Goal: Task Accomplishment & Management: Complete application form

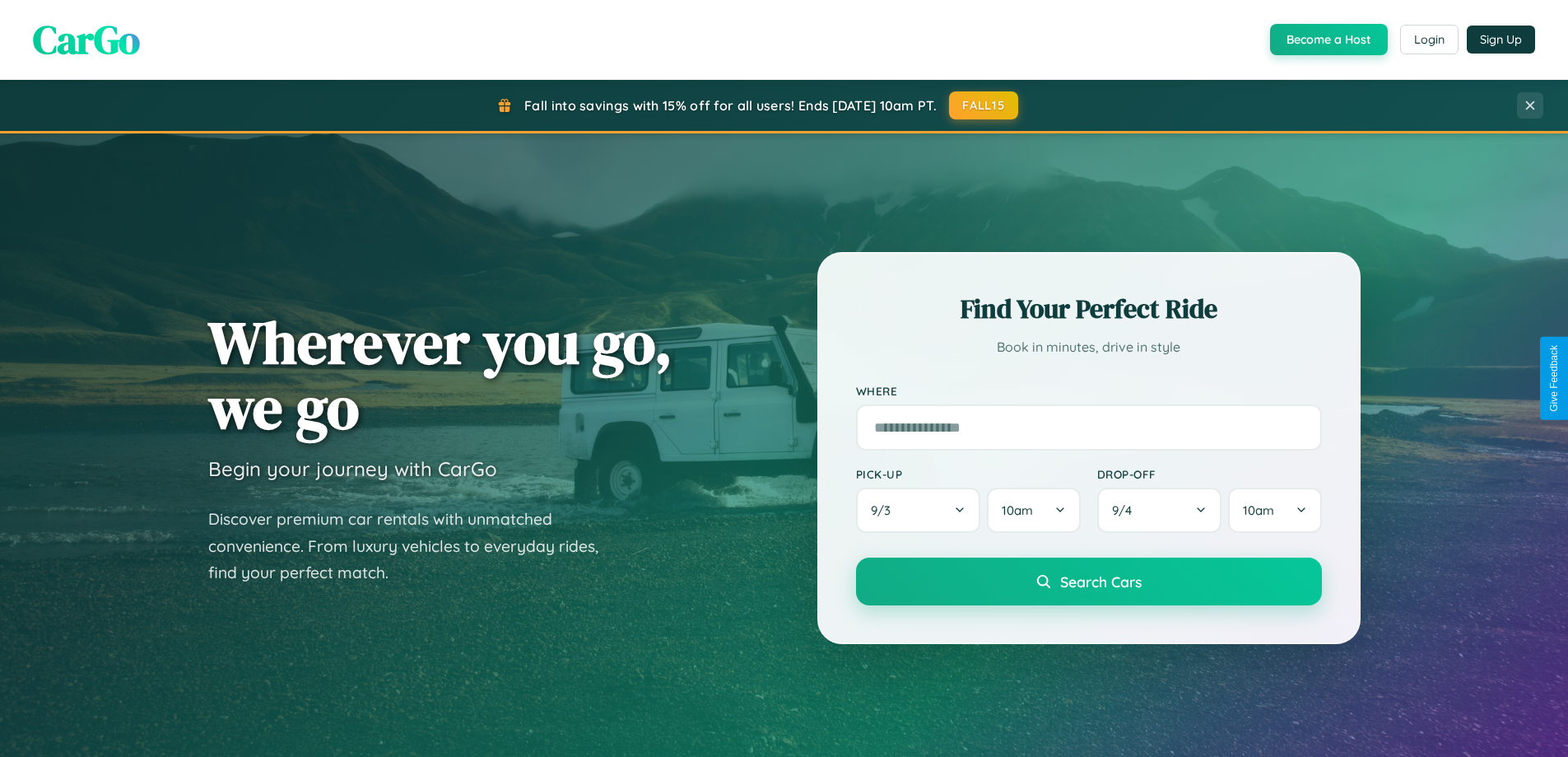
scroll to position [1450, 0]
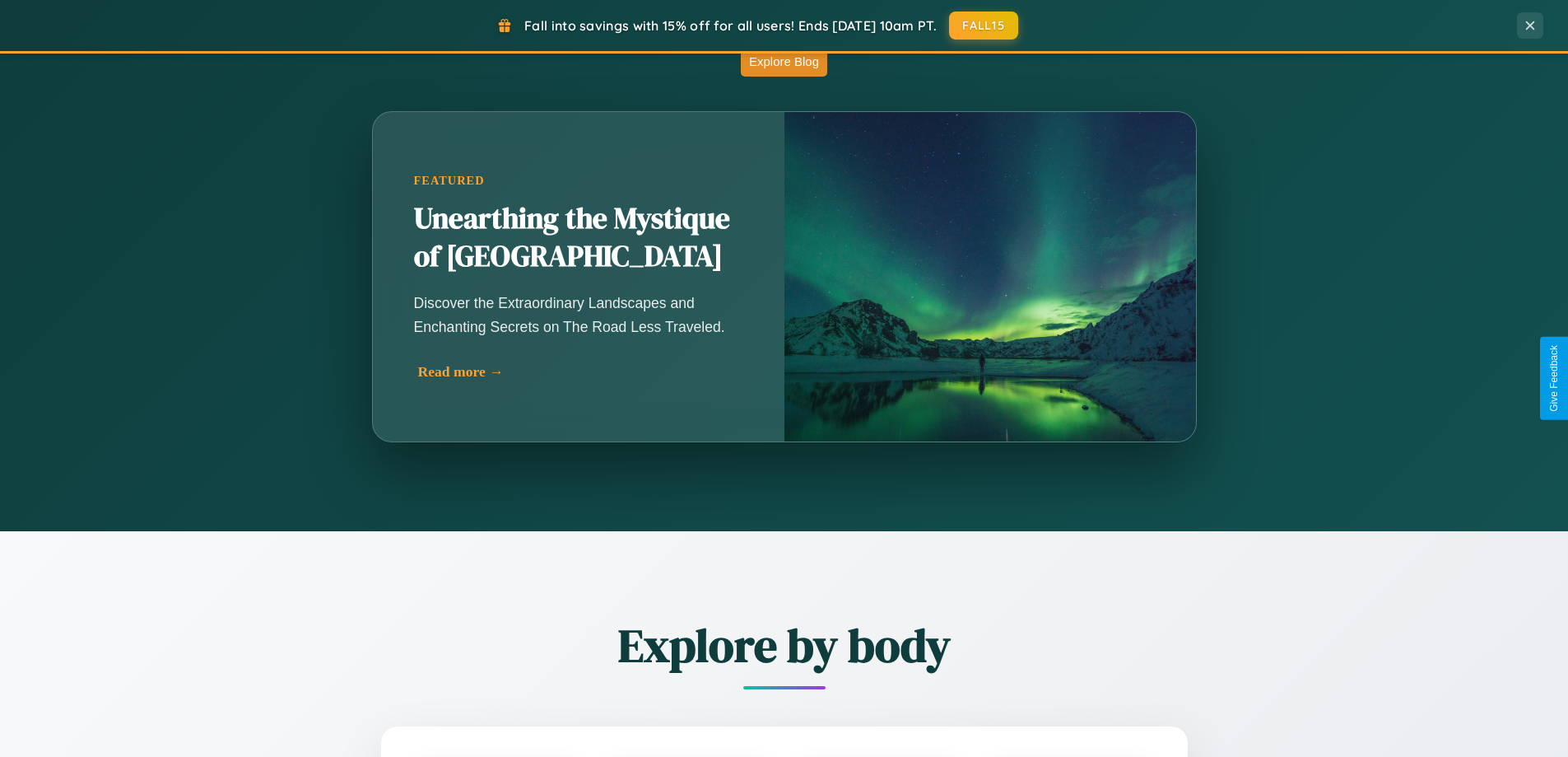
click at [581, 371] on div "Read more →" at bounding box center [583, 372] width 329 height 18
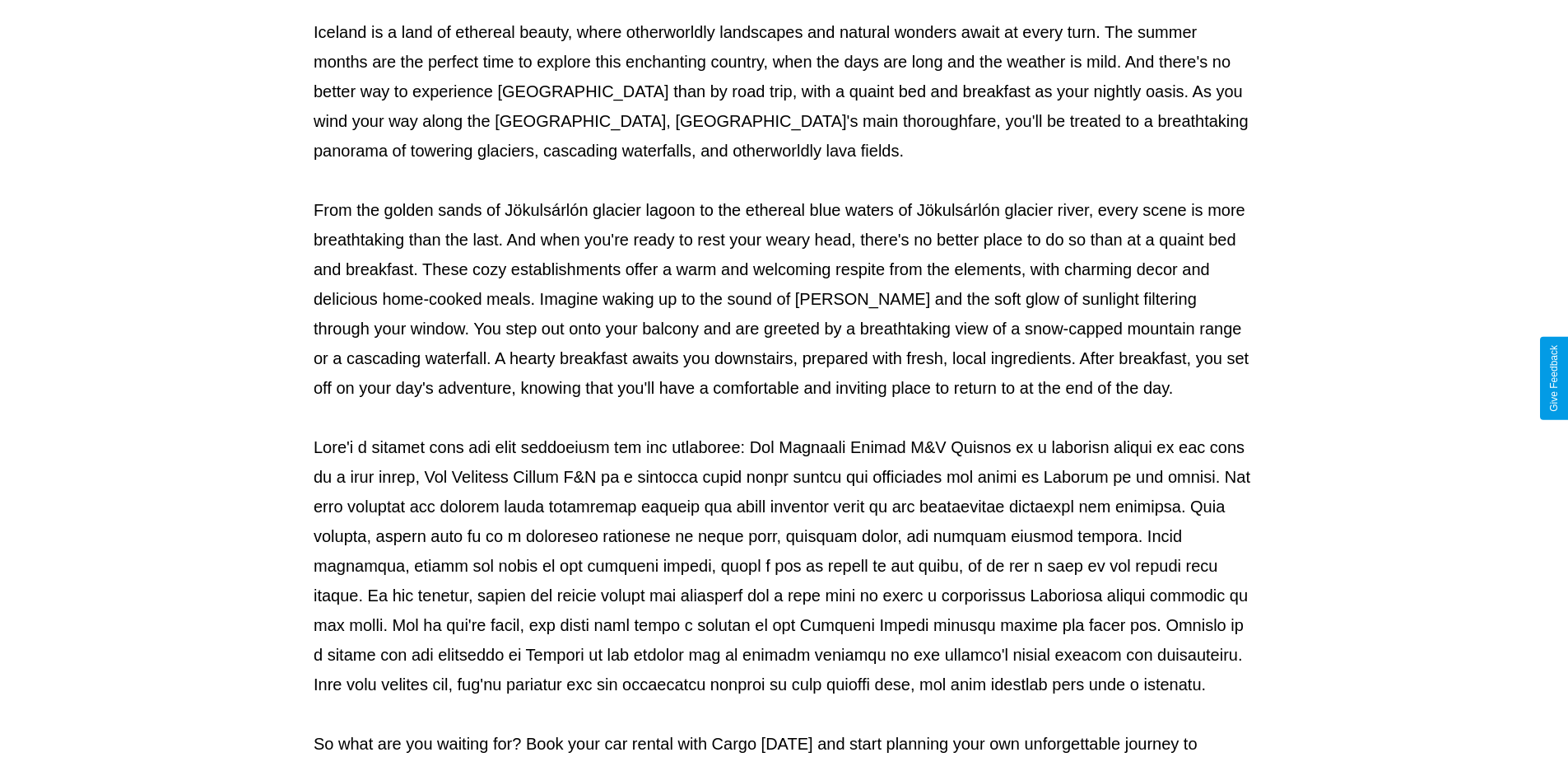
scroll to position [533, 0]
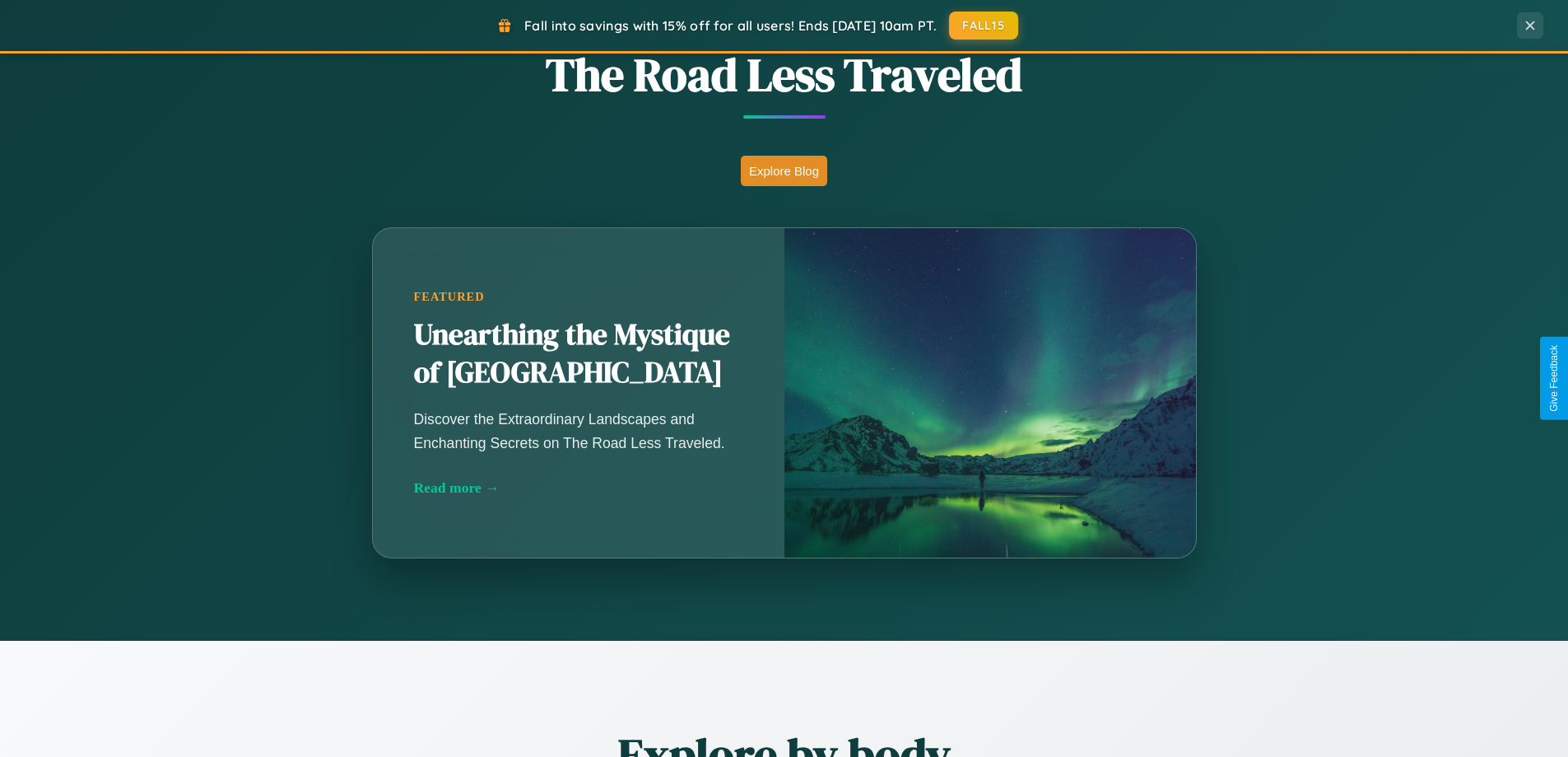
scroll to position [709, 0]
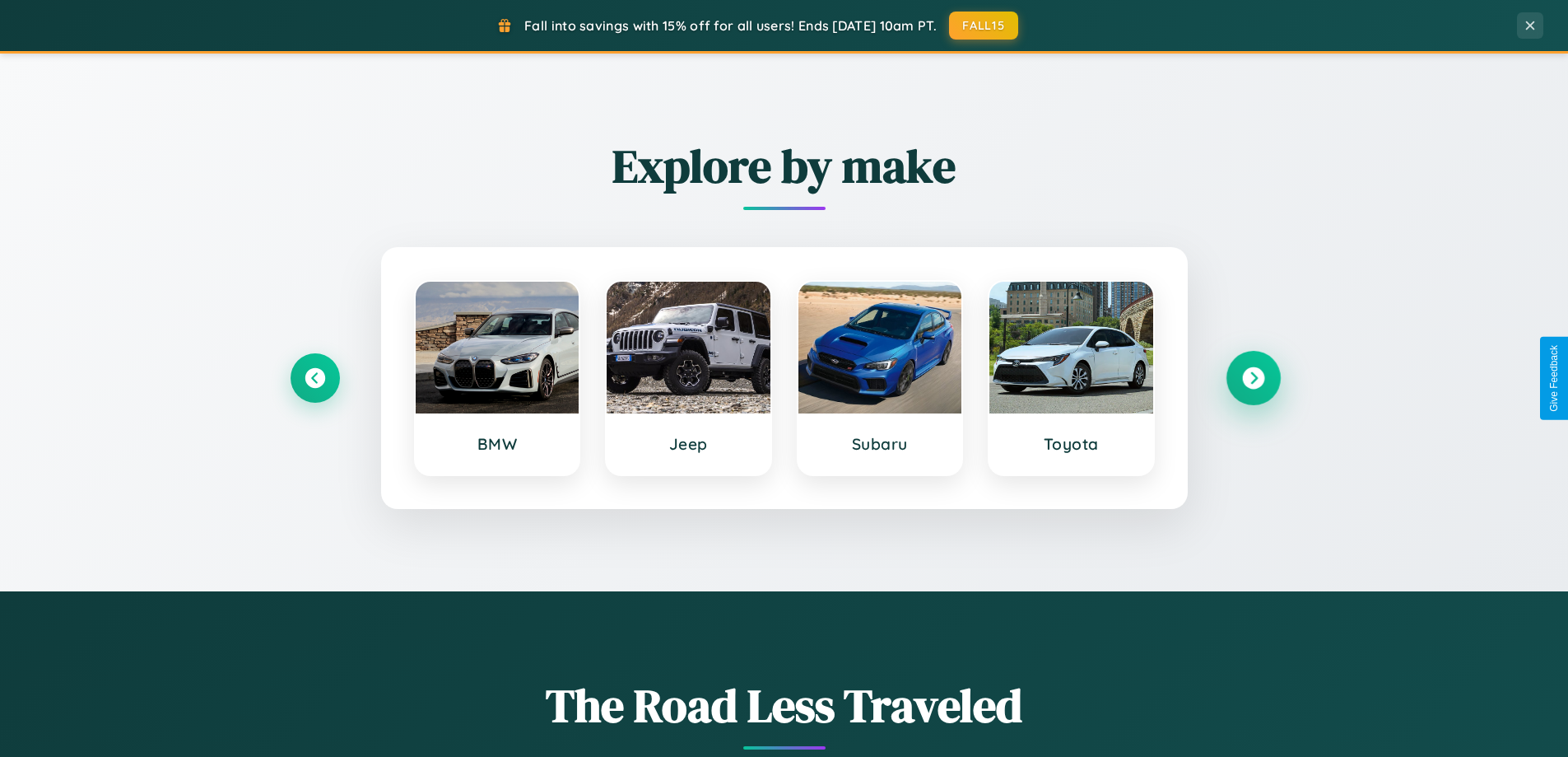
click at [1253, 378] on icon at bounding box center [1253, 378] width 23 height 23
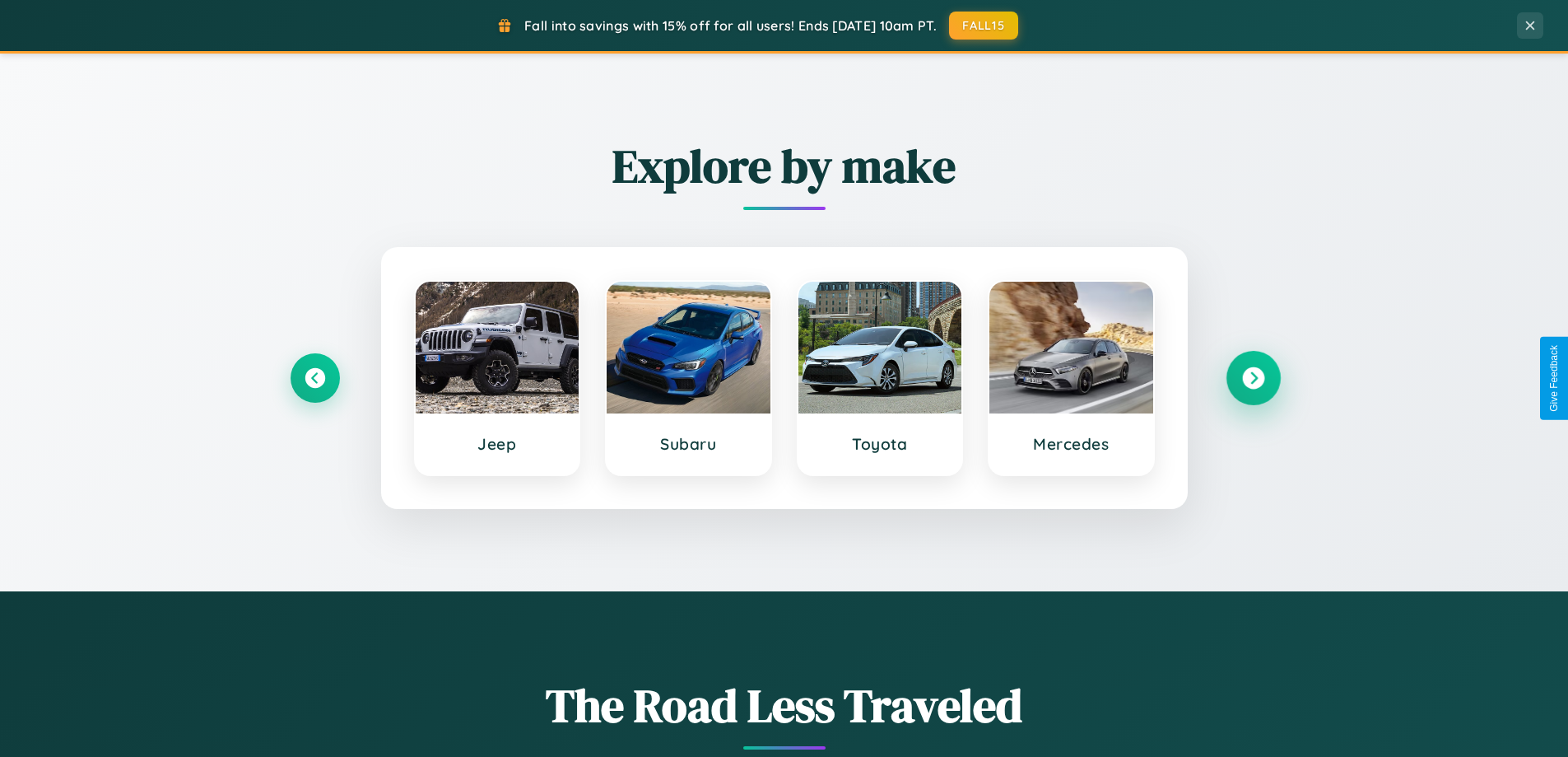
click at [1253, 378] on icon at bounding box center [1253, 378] width 23 height 23
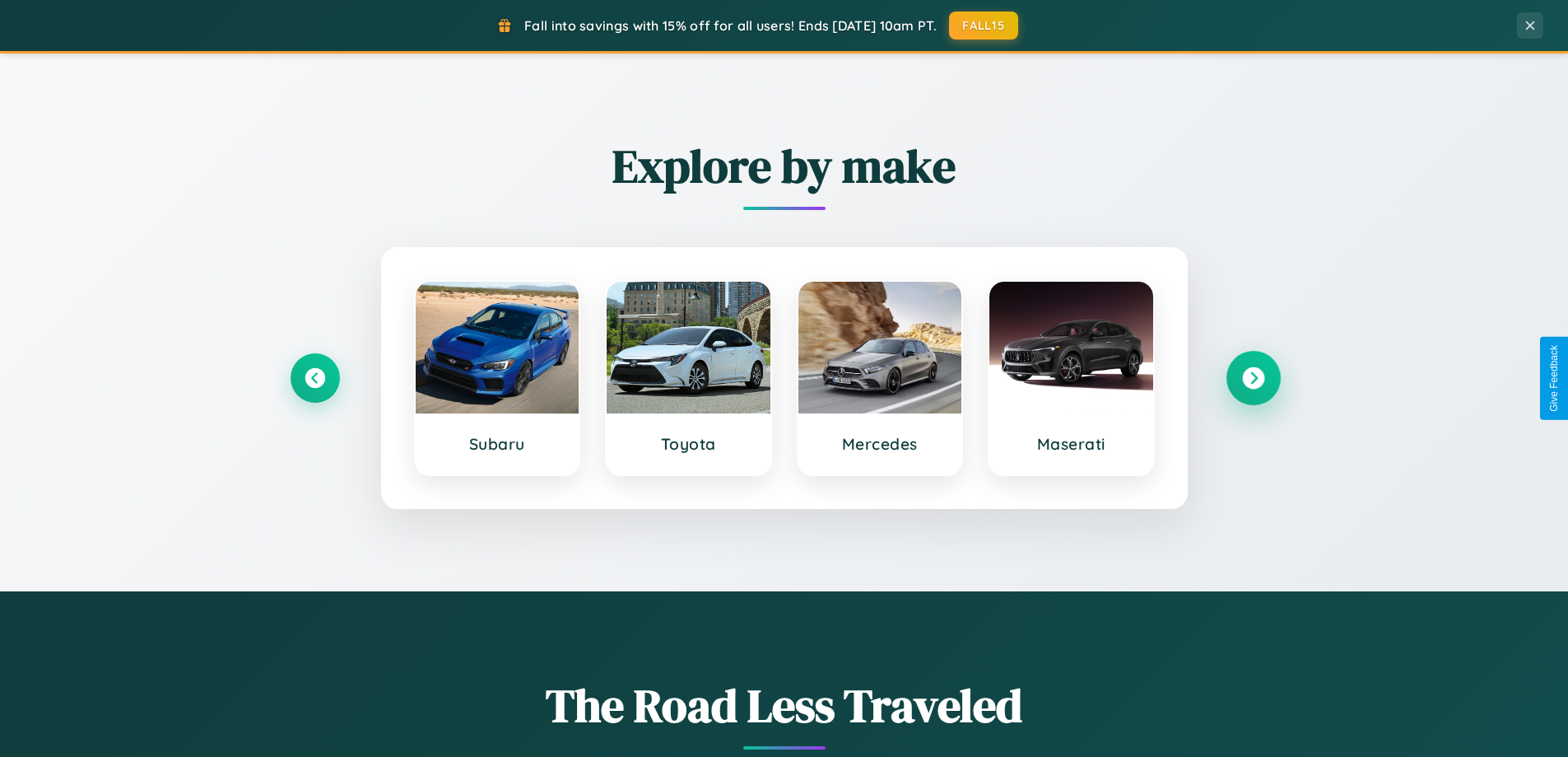
click at [1253, 378] on icon at bounding box center [1253, 378] width 23 height 23
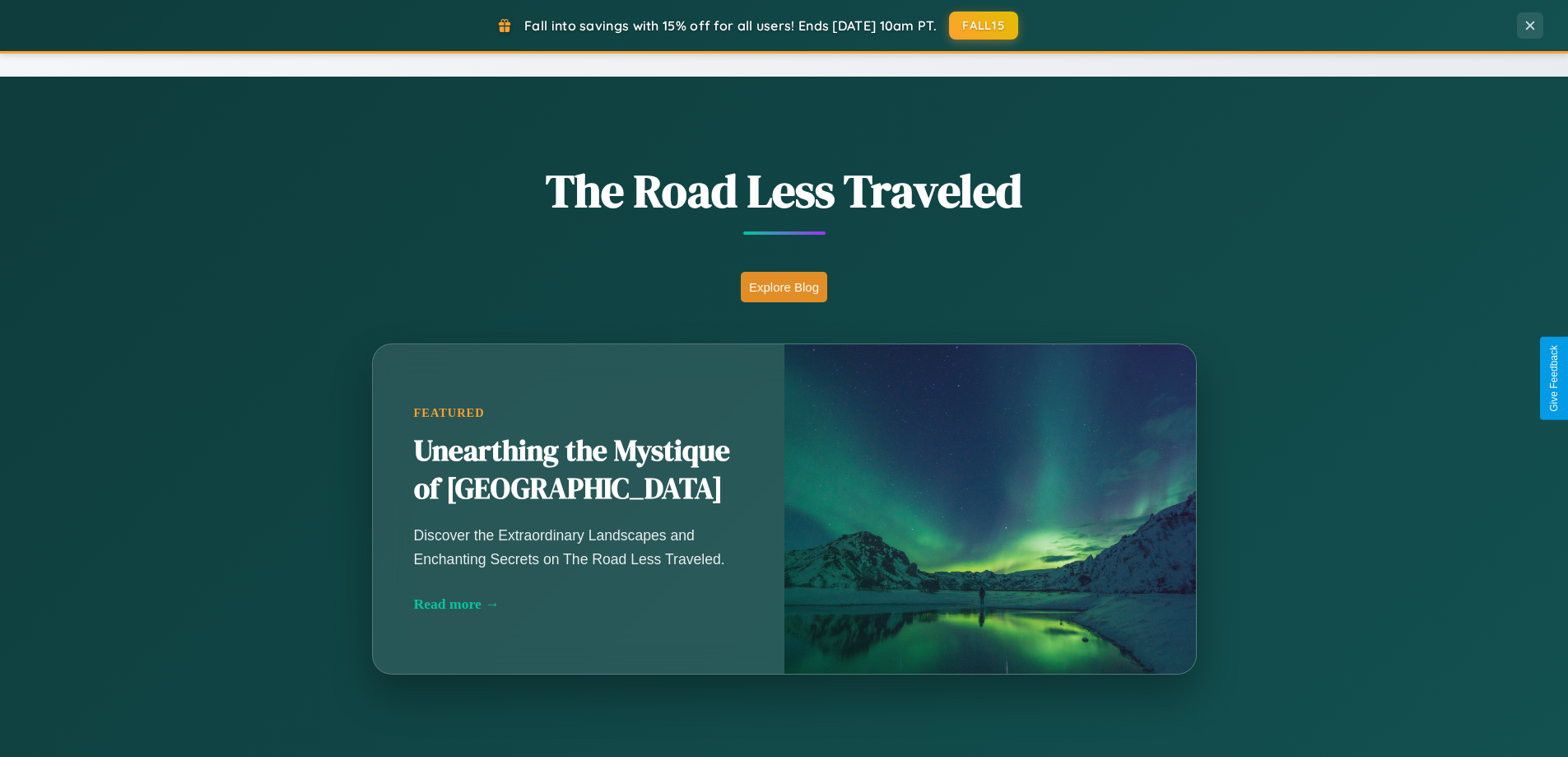
scroll to position [2645, 0]
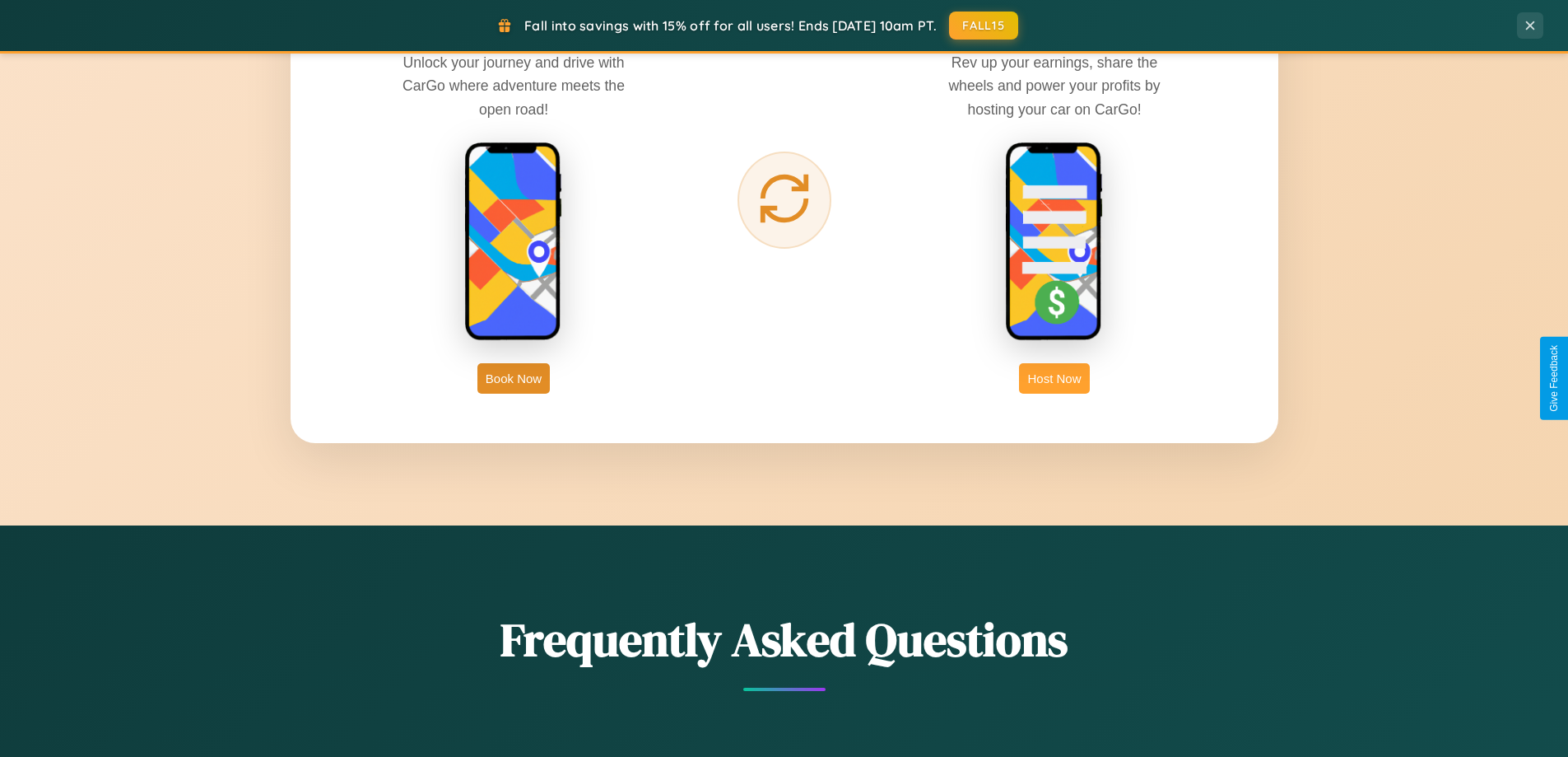
click at [1054, 378] on button "Host Now" at bounding box center [1054, 378] width 70 height 30
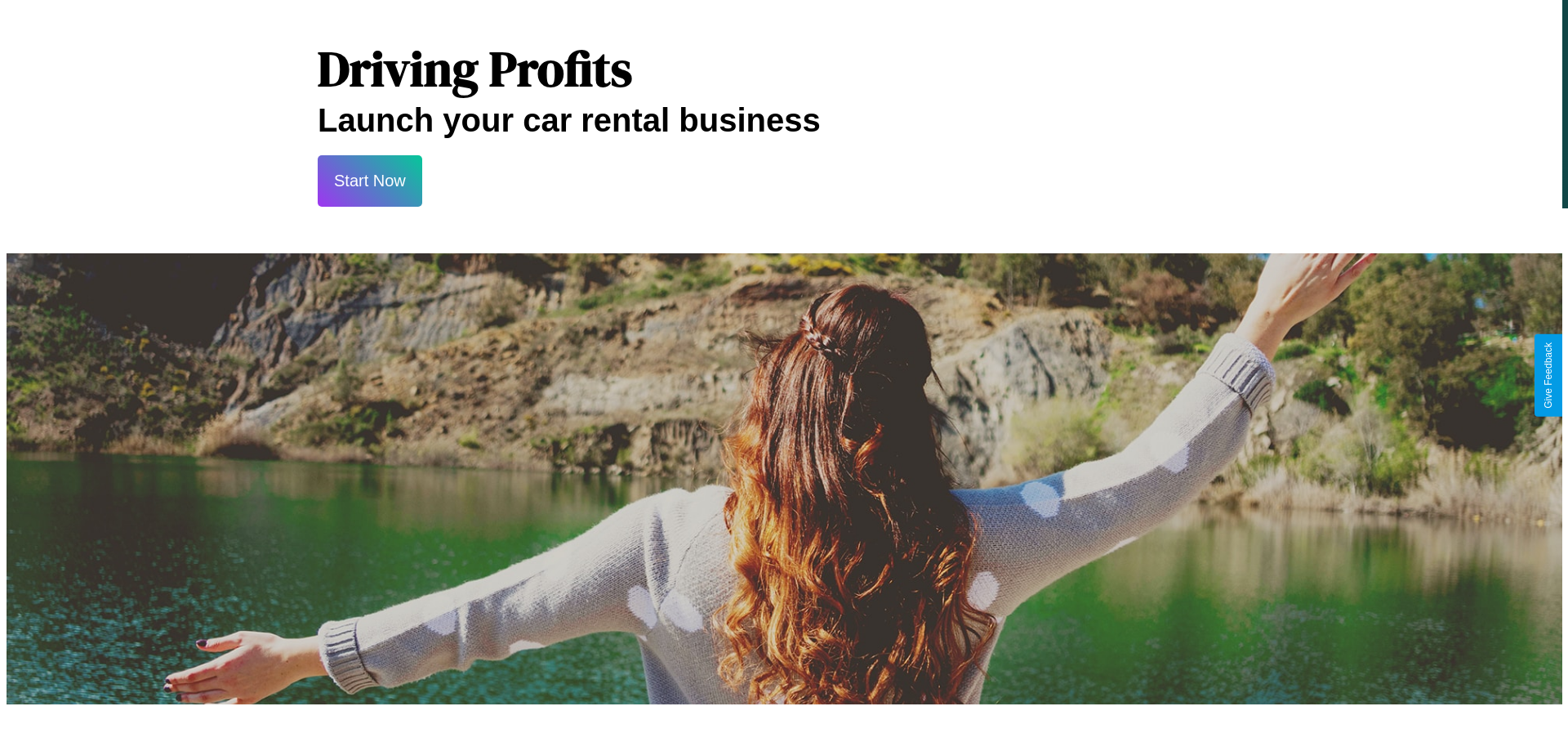
scroll to position [789, 0]
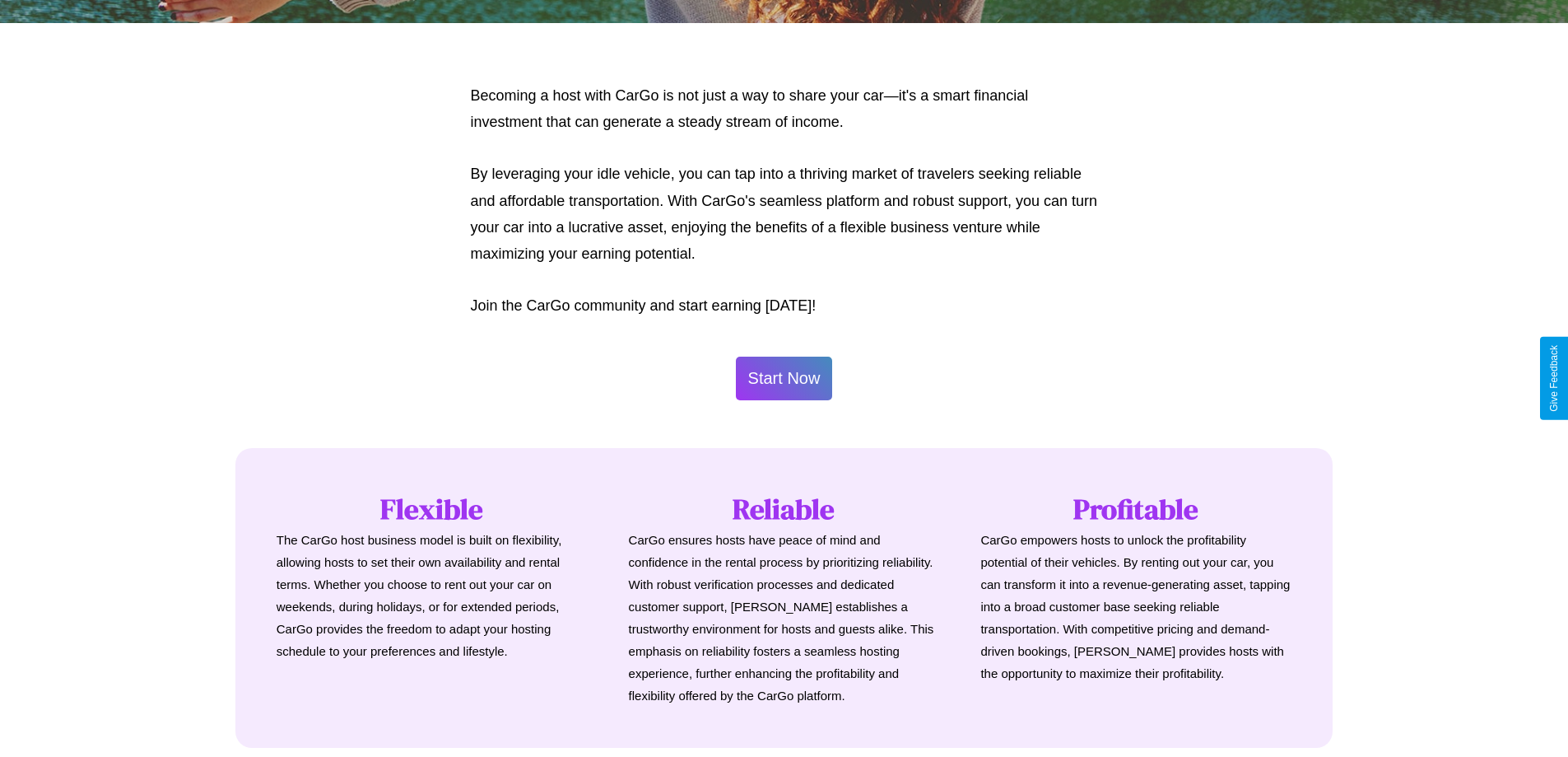
click at [784, 378] on button "Start Now" at bounding box center [784, 378] width 97 height 43
